Goal: Information Seeking & Learning: Learn about a topic

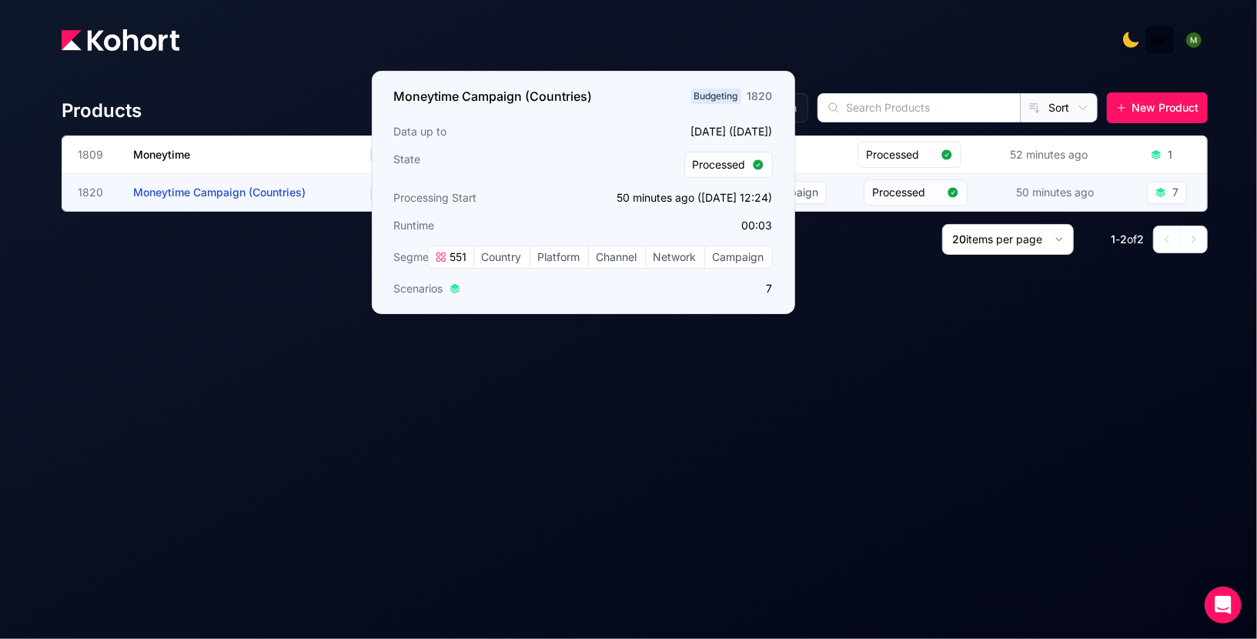
click at [180, 183] on h3 "Moneytime Campaign (Countries)" at bounding box center [248, 192] width 231 height 37
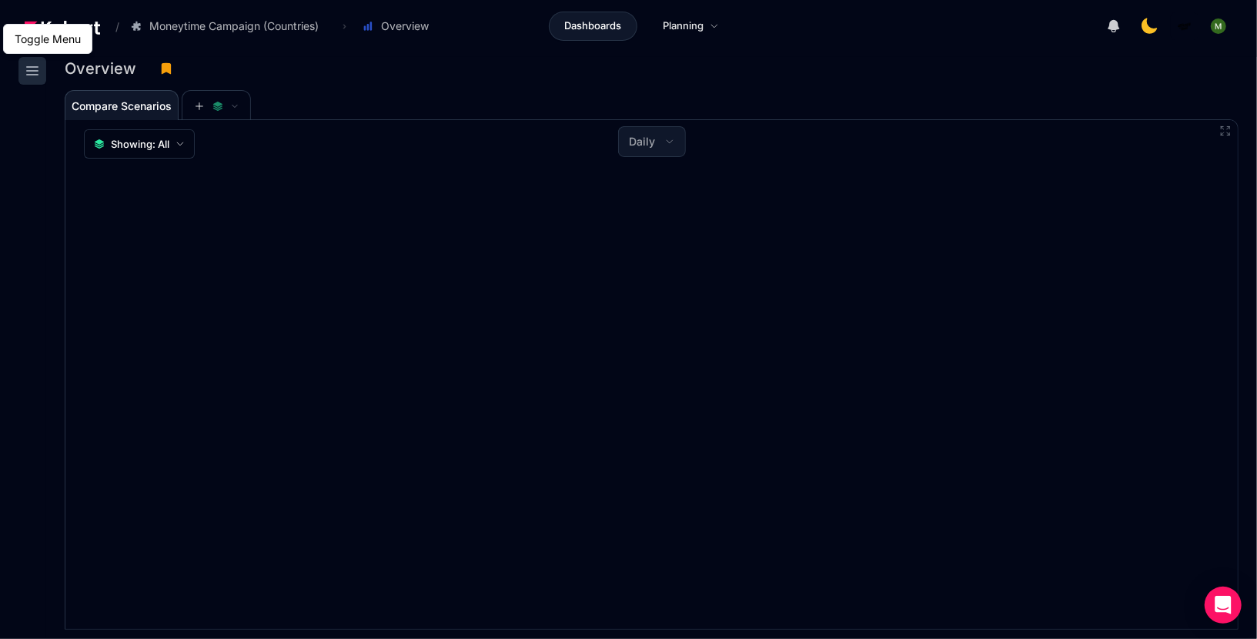
click at [33, 80] on button at bounding box center [32, 71] width 28 height 28
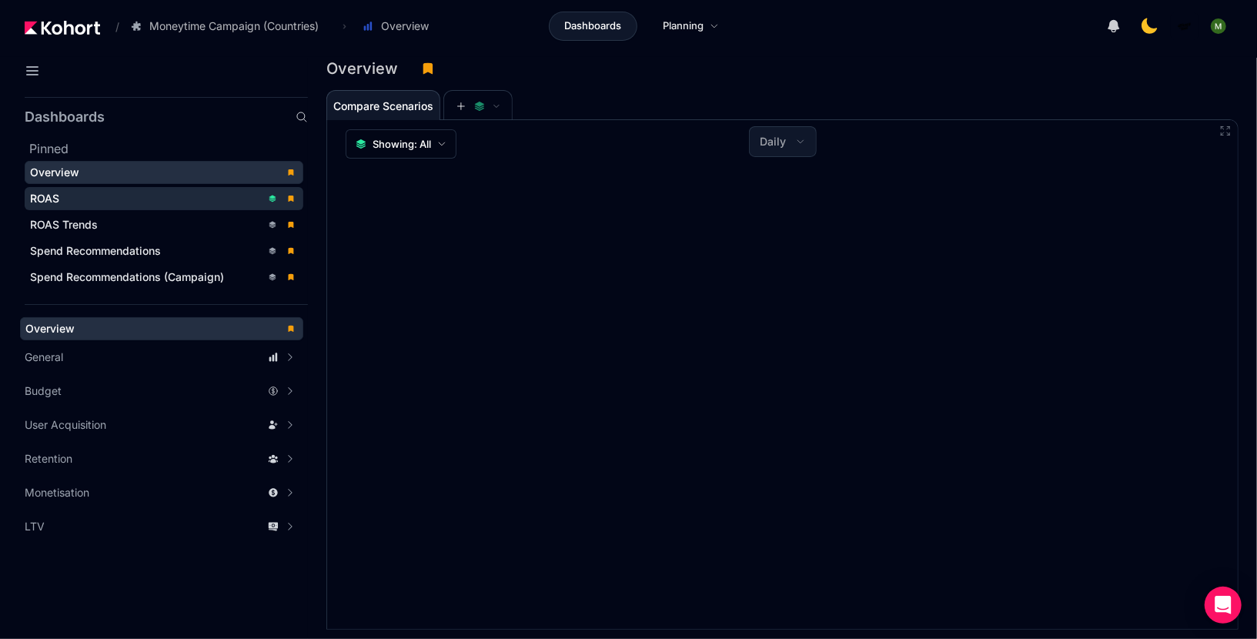
click at [103, 191] on div "ROAS" at bounding box center [145, 198] width 231 height 15
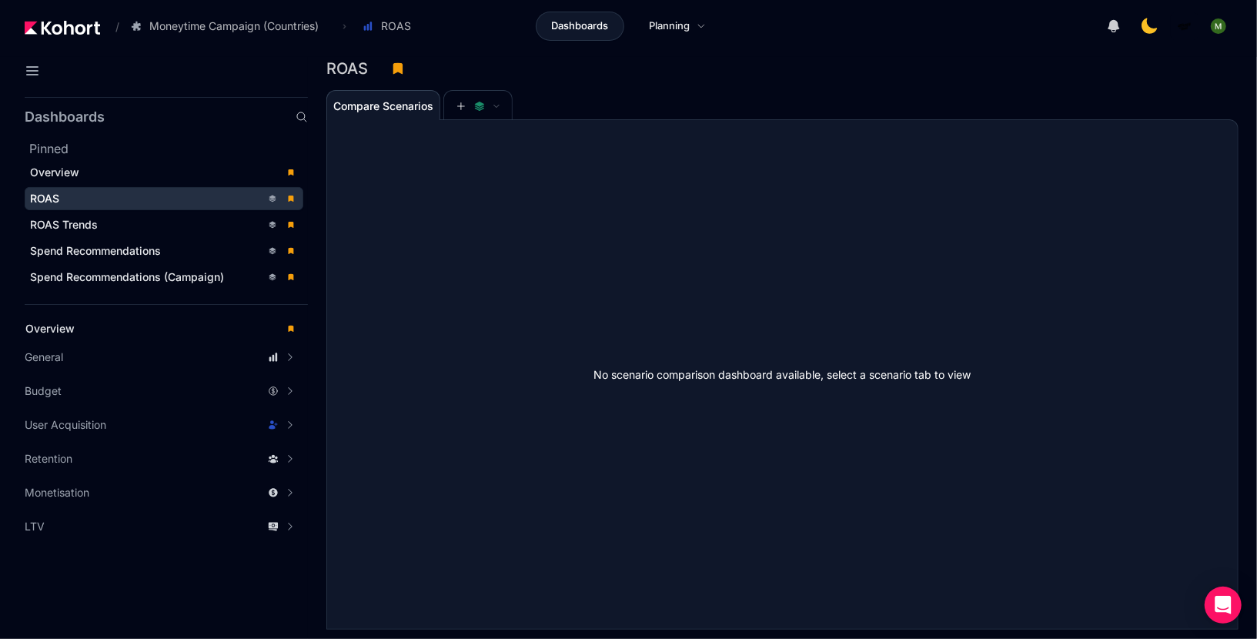
click at [604, 94] on div "Compare Scenarios" at bounding box center [773, 104] width 894 height 31
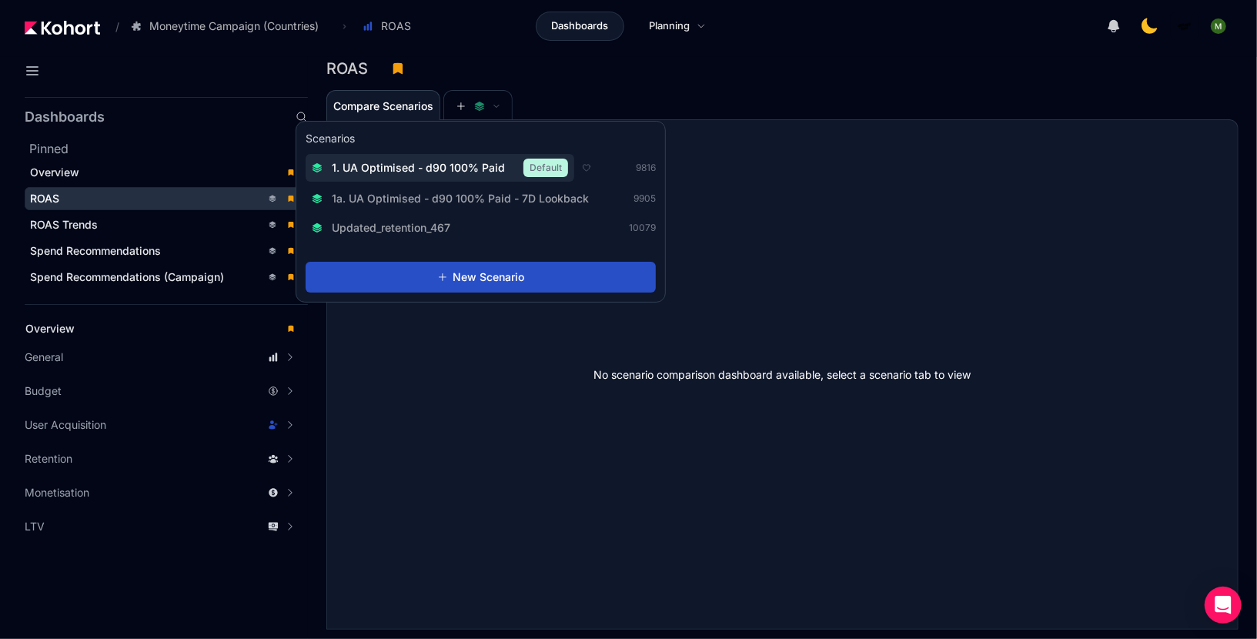
click at [467, 162] on span "1. UA Optimised - d90 100% Paid" at bounding box center [418, 167] width 173 height 15
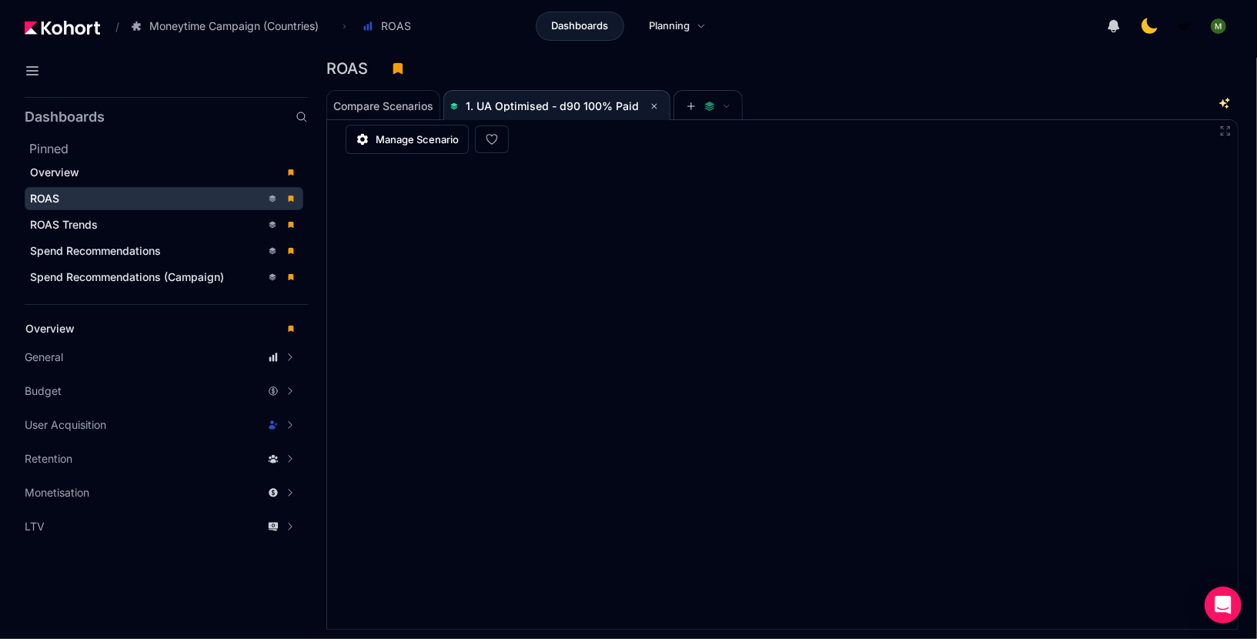
click at [845, 106] on div "Compare Scenarios 1. UA Optimised - d90 100% Paid" at bounding box center [773, 104] width 894 height 31
click at [897, 95] on div "Compare Scenarios 1. UA Optimised - d90 100% Paid" at bounding box center [773, 104] width 894 height 31
click at [85, 23] on img at bounding box center [62, 28] width 75 height 14
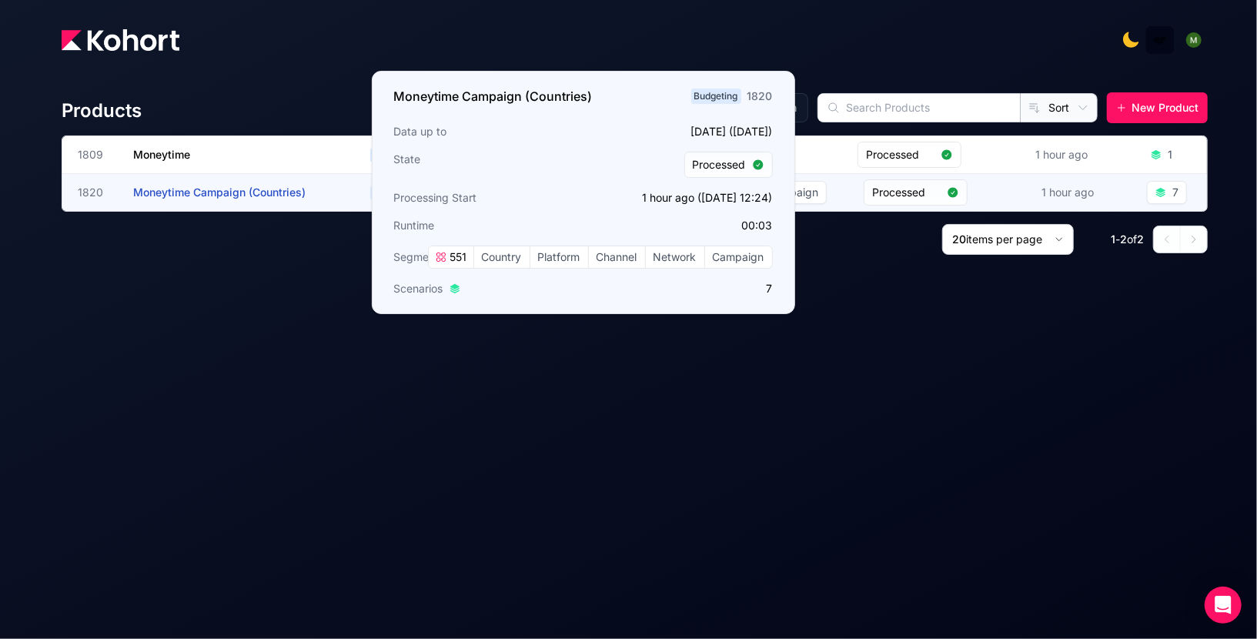
click at [144, 193] on span "Moneytime Campaign (Countries)" at bounding box center [219, 192] width 172 height 13
